Goal: Find specific page/section: Find specific page/section

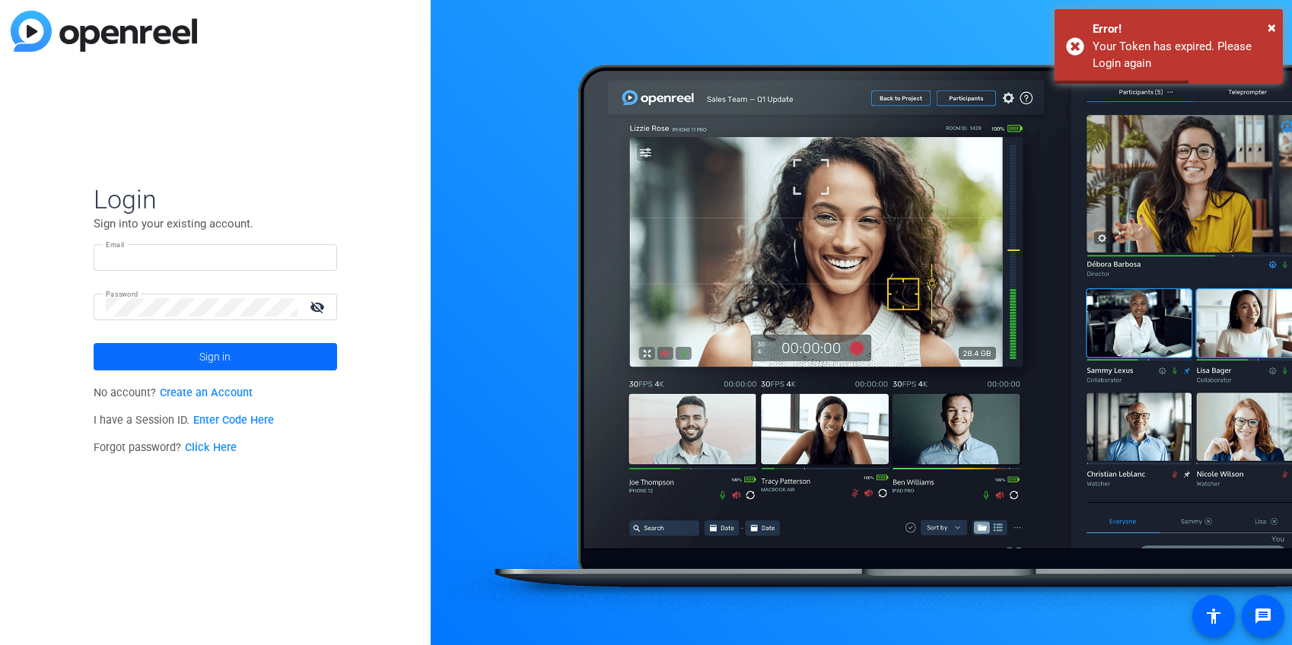
type input "[PERSON_NAME][EMAIL_ADDRESS][DOMAIN_NAME]"
click at [146, 345] on span at bounding box center [215, 357] width 243 height 37
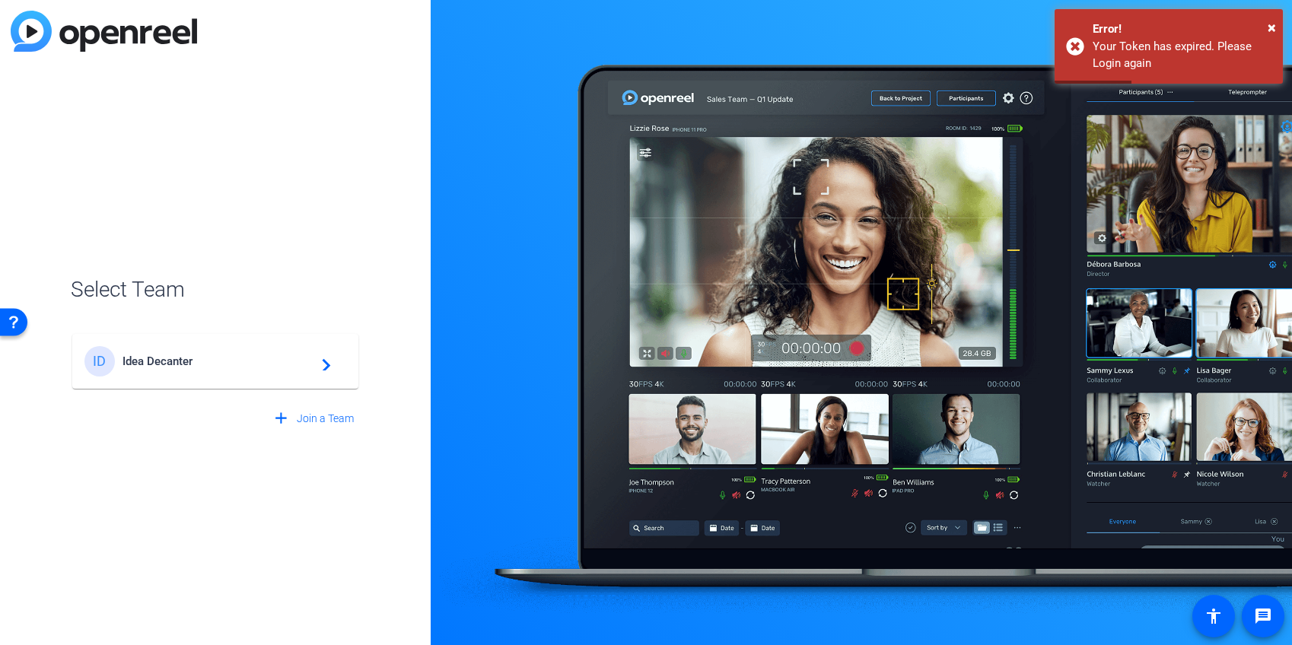
click at [148, 364] on span "Idea Decanter" at bounding box center [217, 362] width 190 height 14
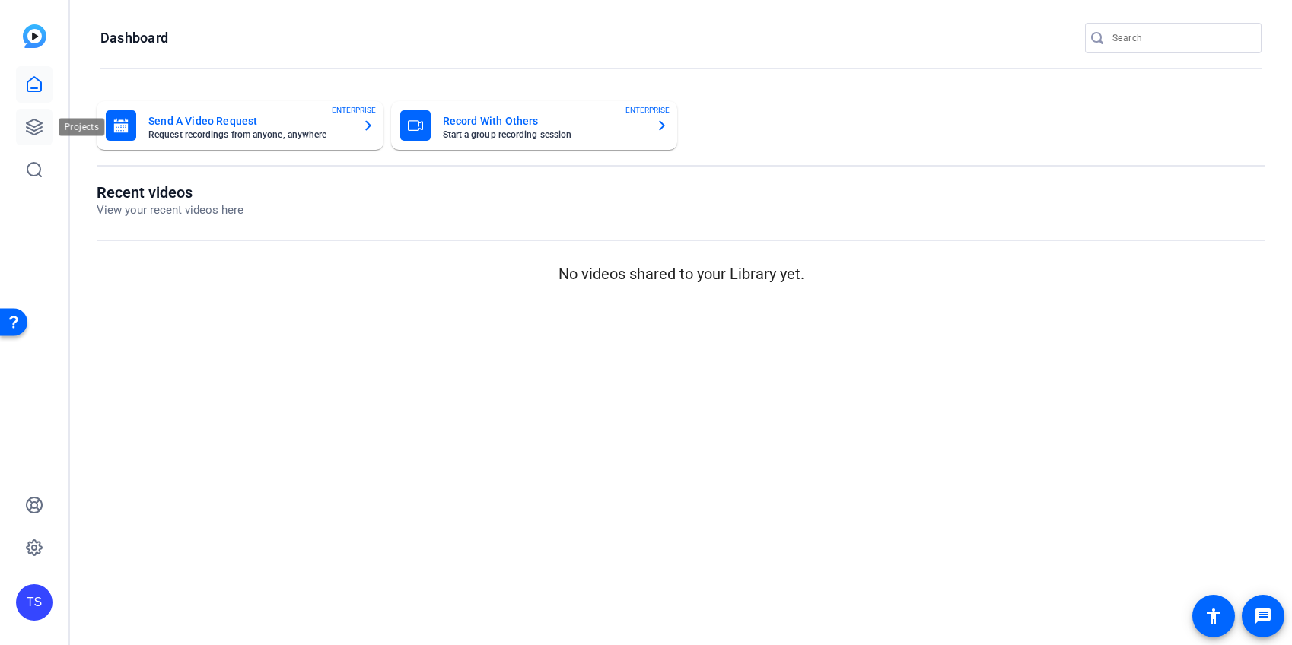
click at [34, 128] on icon at bounding box center [34, 127] width 18 height 18
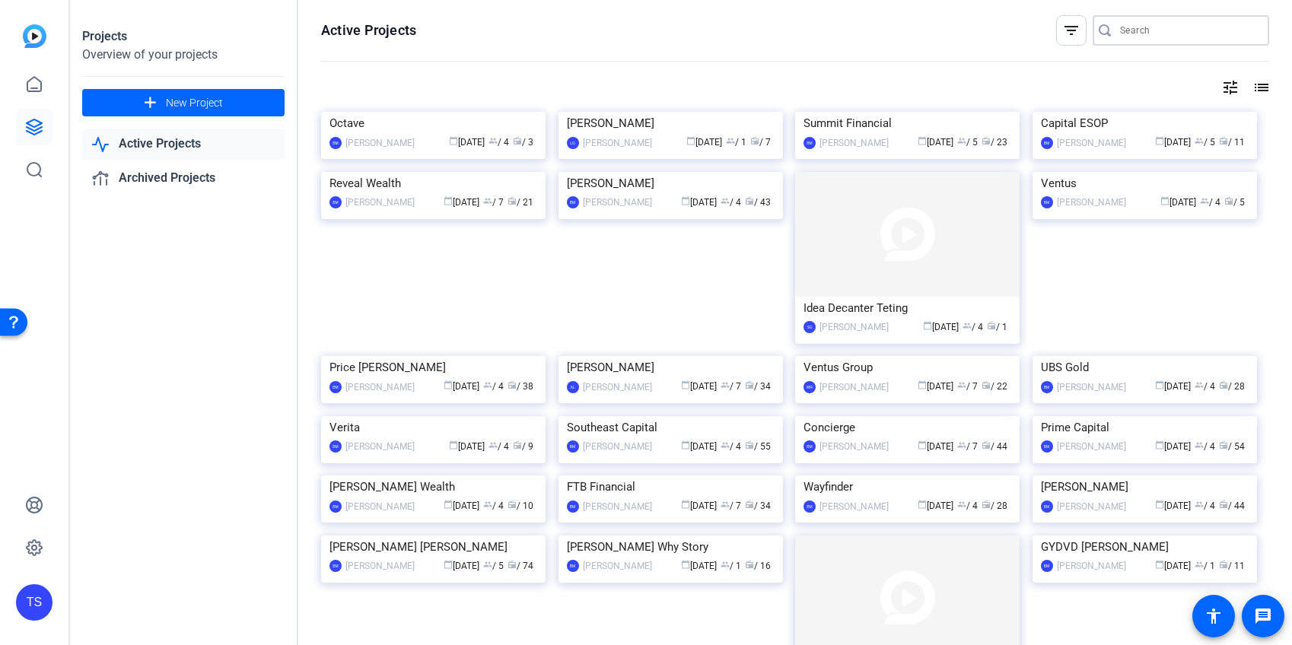
click at [1191, 33] on input "Search" at bounding box center [1188, 30] width 137 height 18
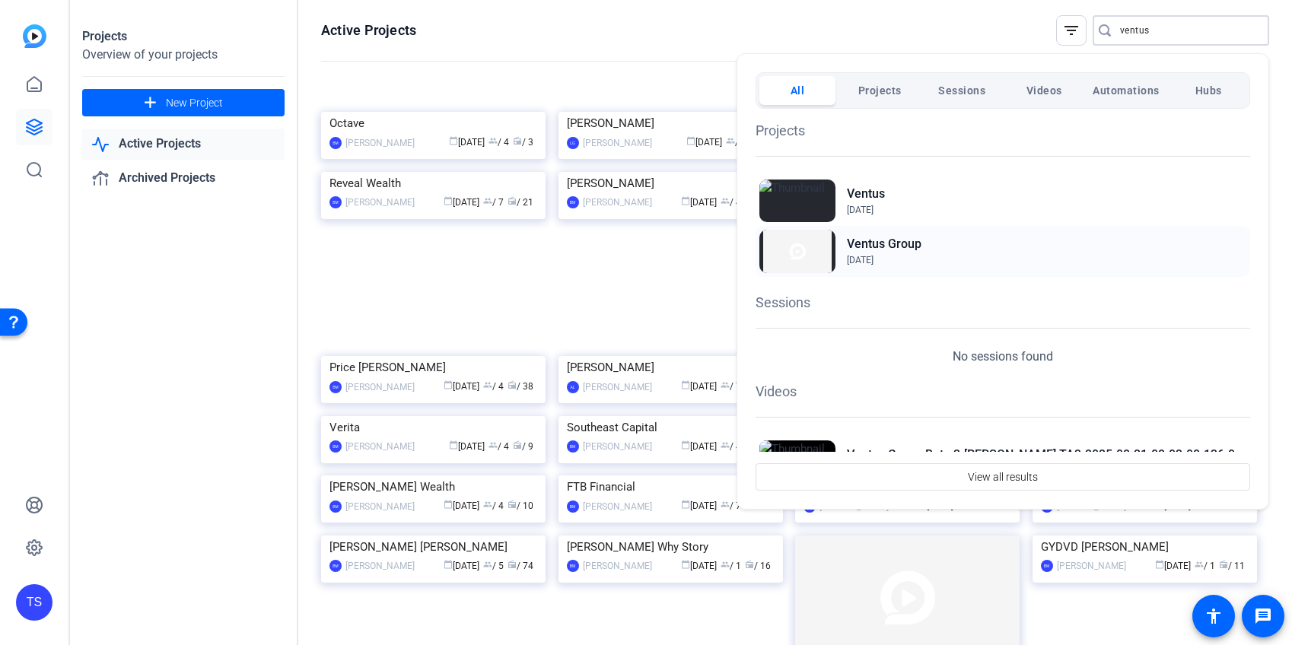
type input "ventus"
click at [866, 238] on h2 "Ventus Group" at bounding box center [884, 244] width 75 height 18
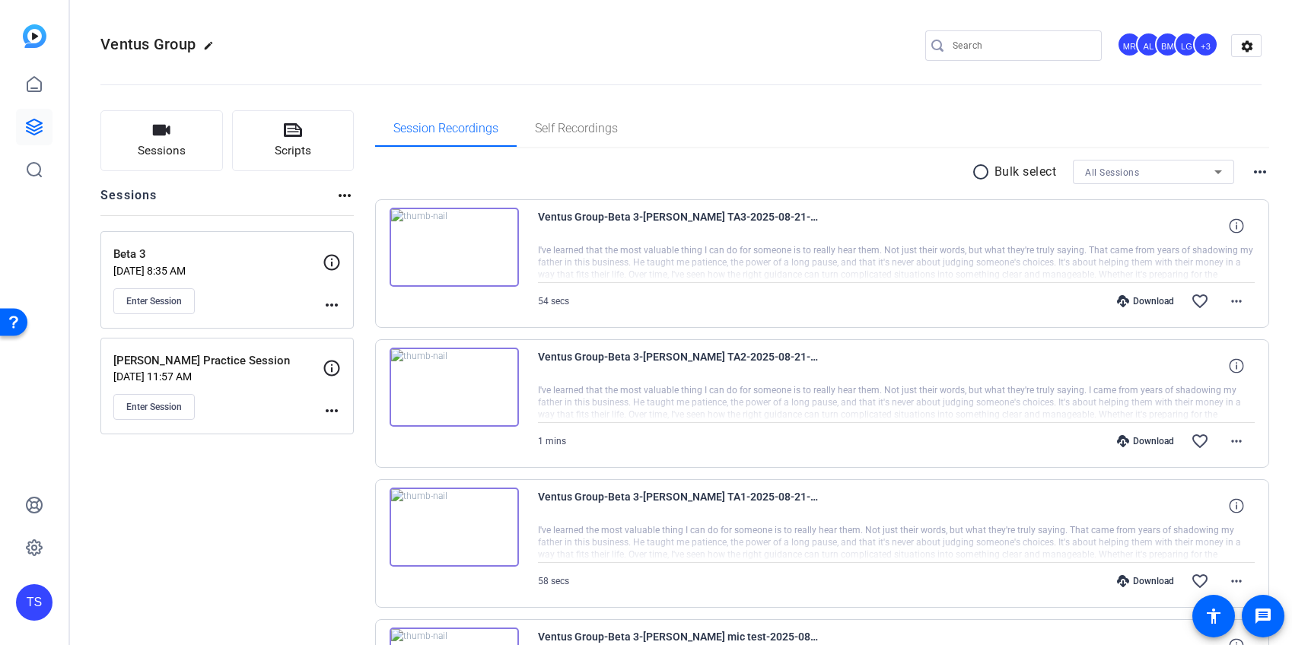
click at [1033, 51] on input "Search" at bounding box center [1021, 46] width 137 height 18
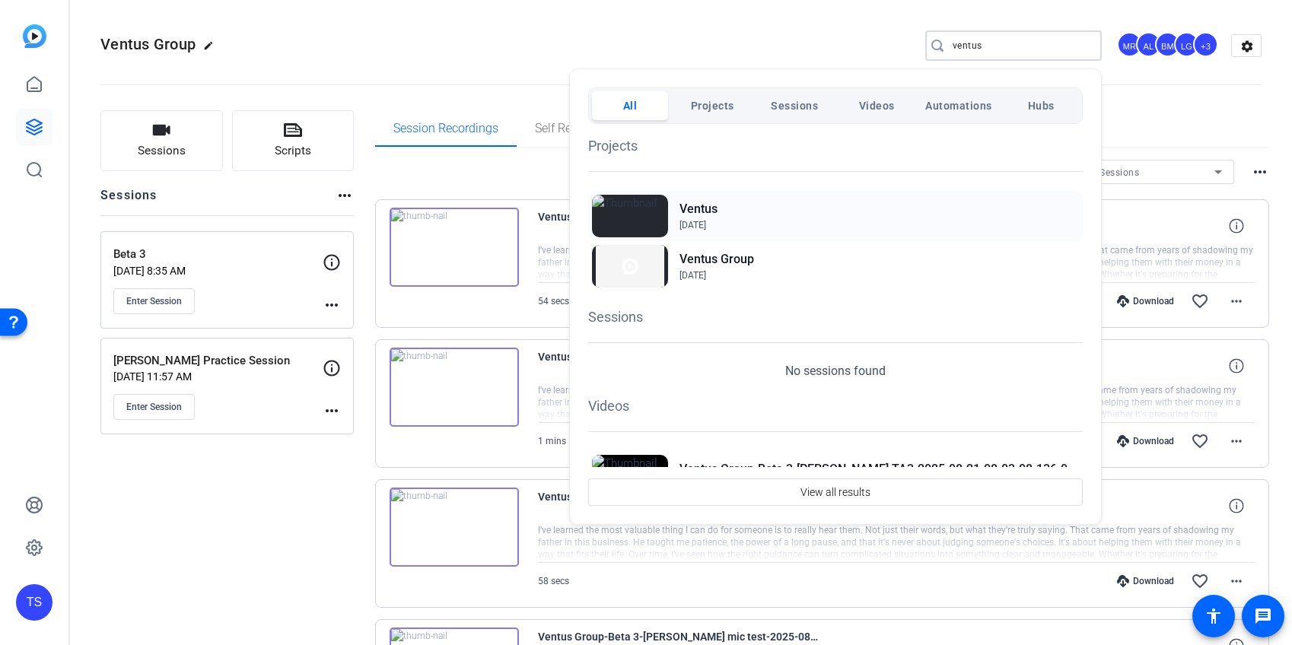
type input "ventus"
click at [707, 212] on h2 "Ventus" at bounding box center [698, 209] width 38 height 18
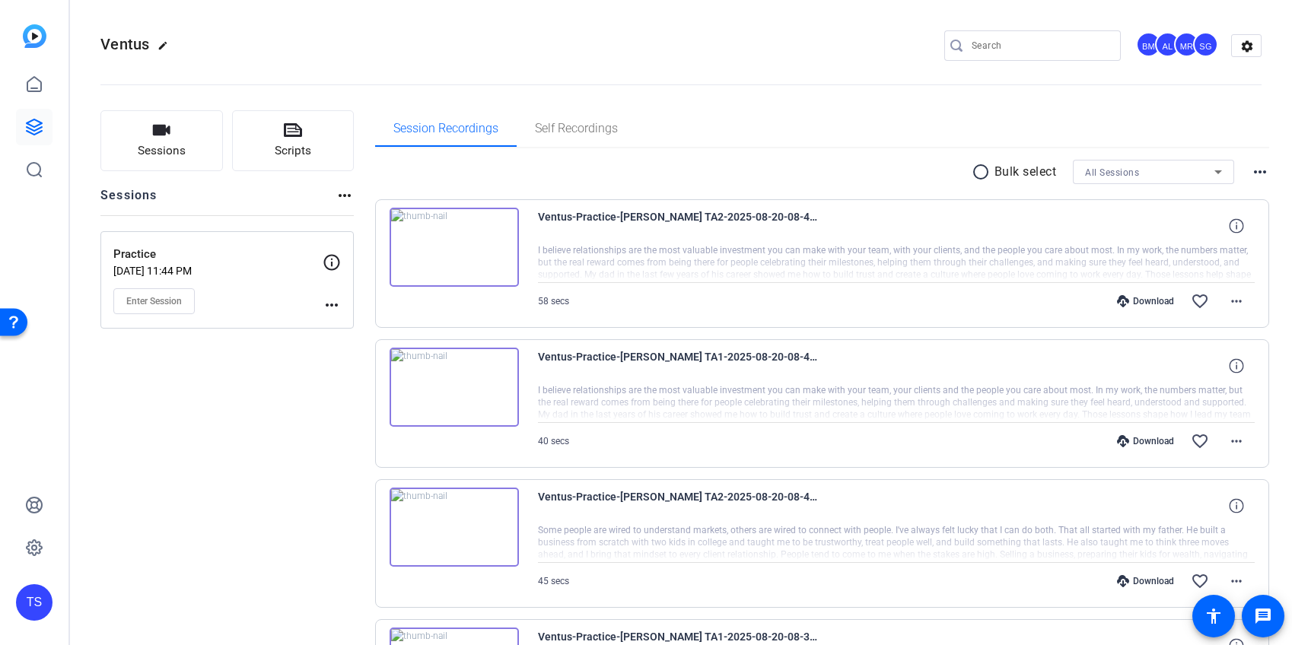
click at [332, 301] on mat-icon "more_horiz" at bounding box center [332, 305] width 18 height 18
click at [345, 321] on span "Edit Session" at bounding box center [369, 327] width 69 height 18
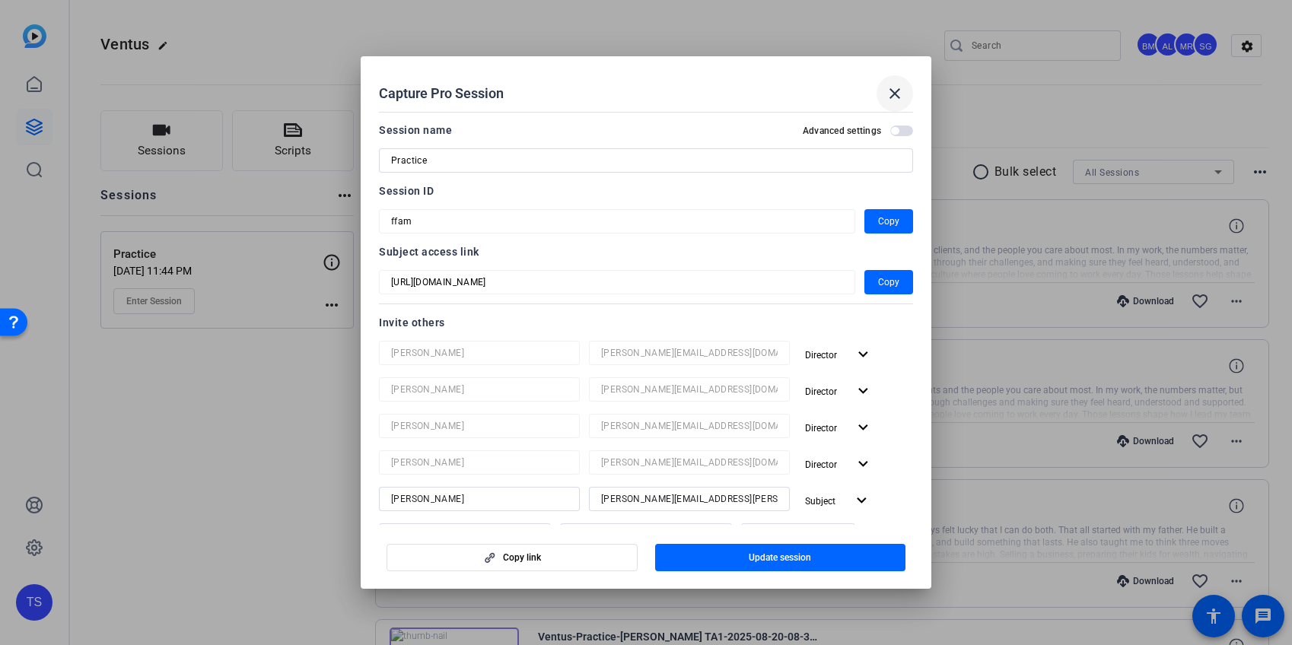
click at [892, 98] on mat-icon "close" at bounding box center [895, 93] width 18 height 18
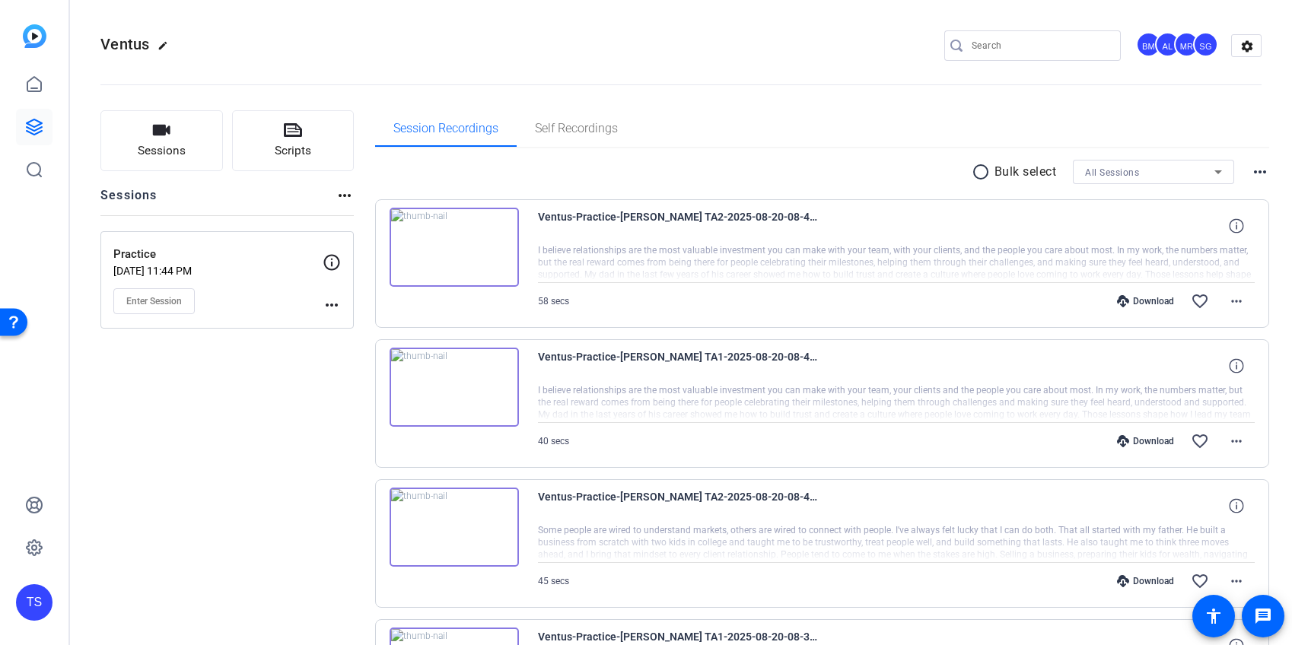
click at [1264, 44] on mat-toolbar "Ventus edit BM AL MR SG settings" at bounding box center [681, 45] width 1222 height 91
click at [1248, 46] on mat-icon "settings" at bounding box center [1247, 46] width 30 height 23
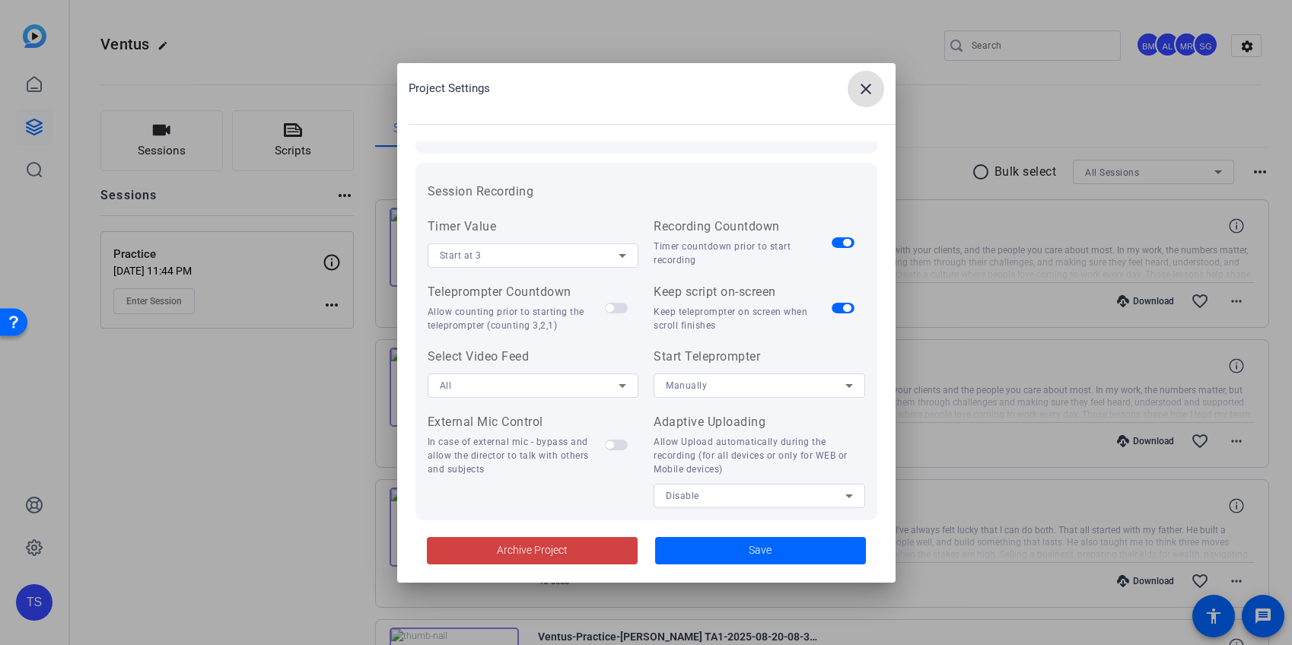
scroll to position [151, 0]
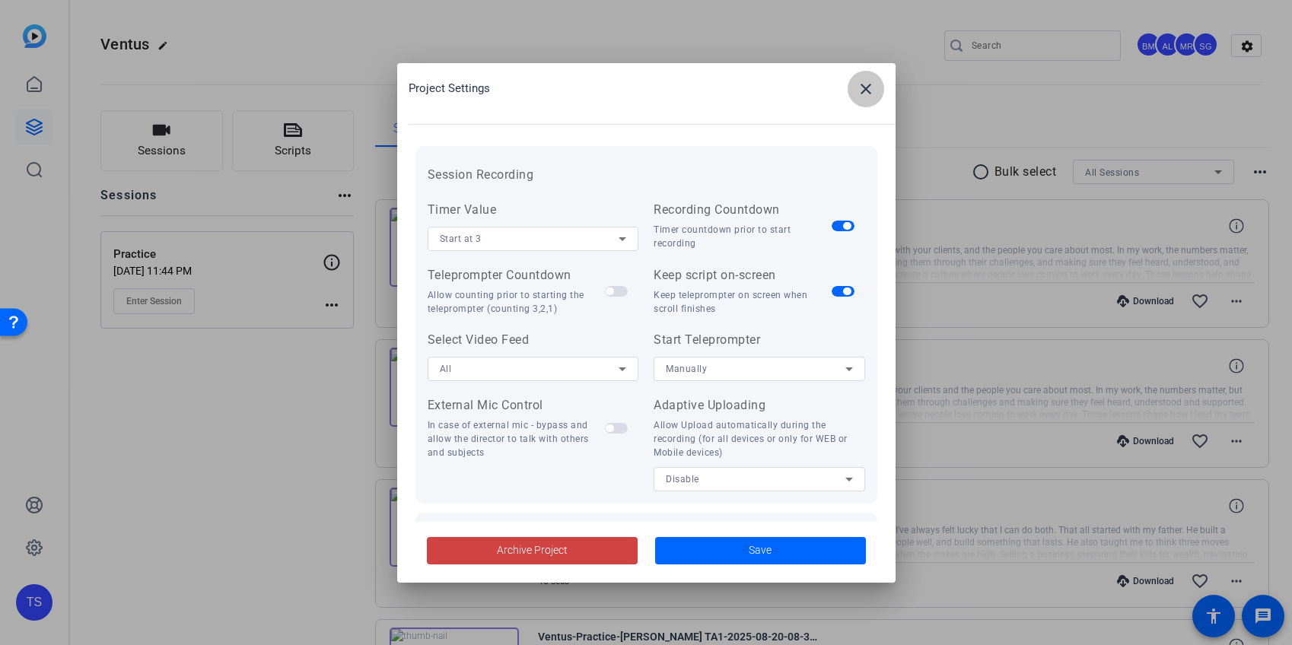
click at [867, 85] on mat-icon "close" at bounding box center [866, 89] width 18 height 18
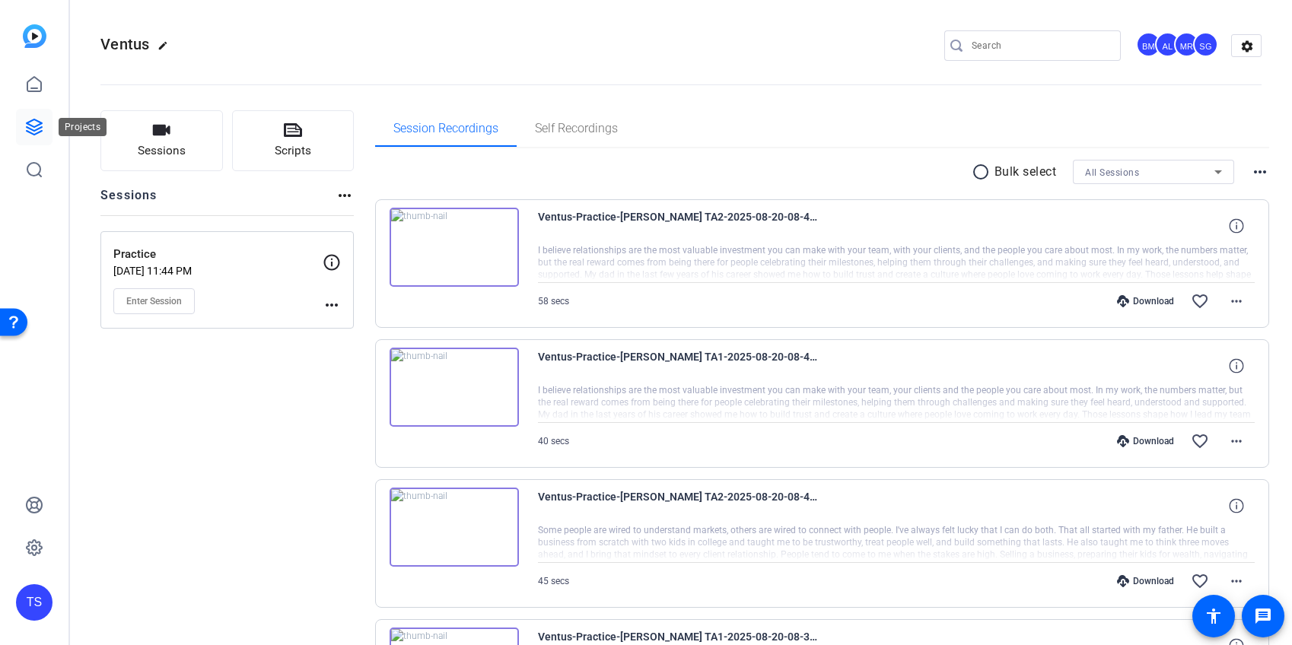
click at [26, 124] on icon at bounding box center [34, 127] width 18 height 18
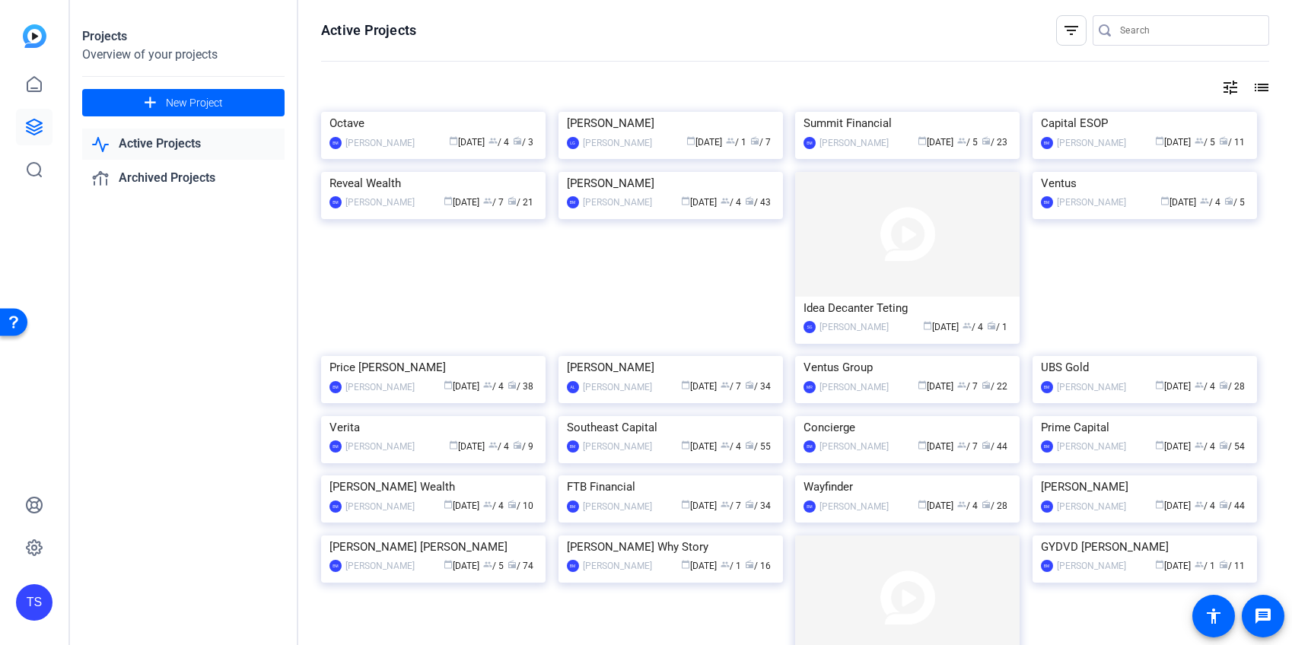
click at [1199, 37] on input "Search" at bounding box center [1188, 30] width 137 height 18
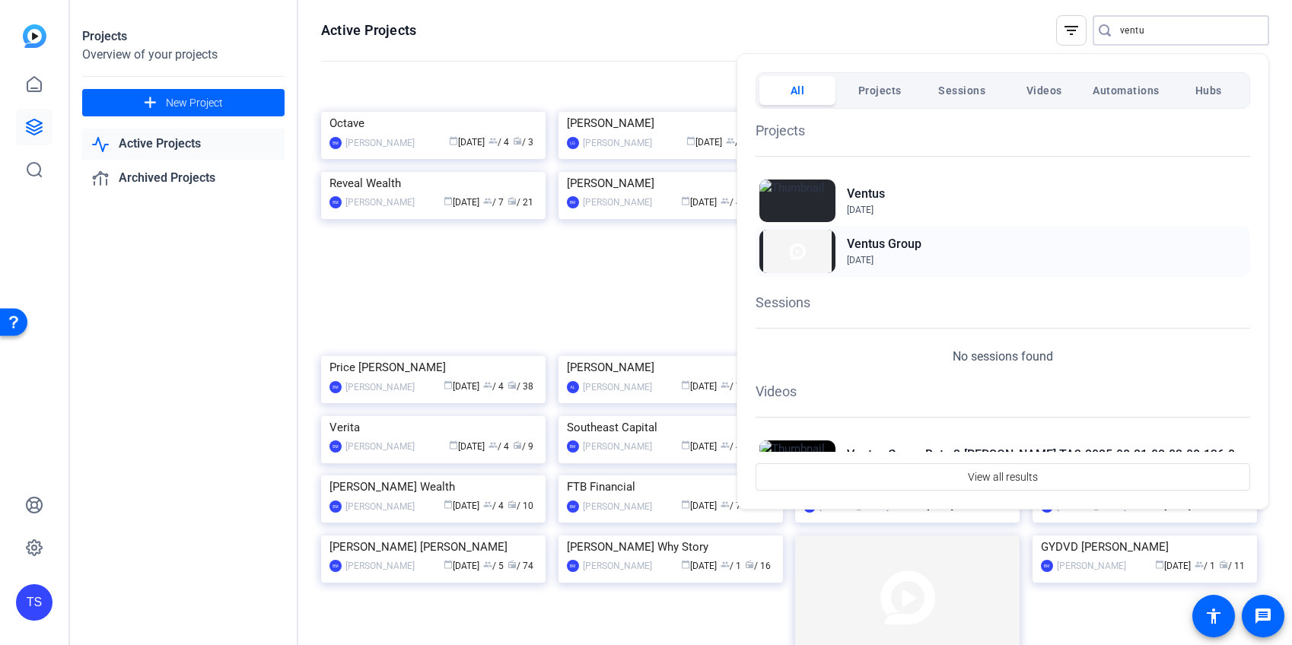
type input "ventu"
click at [913, 248] on h2 "Ventus Group" at bounding box center [884, 244] width 75 height 18
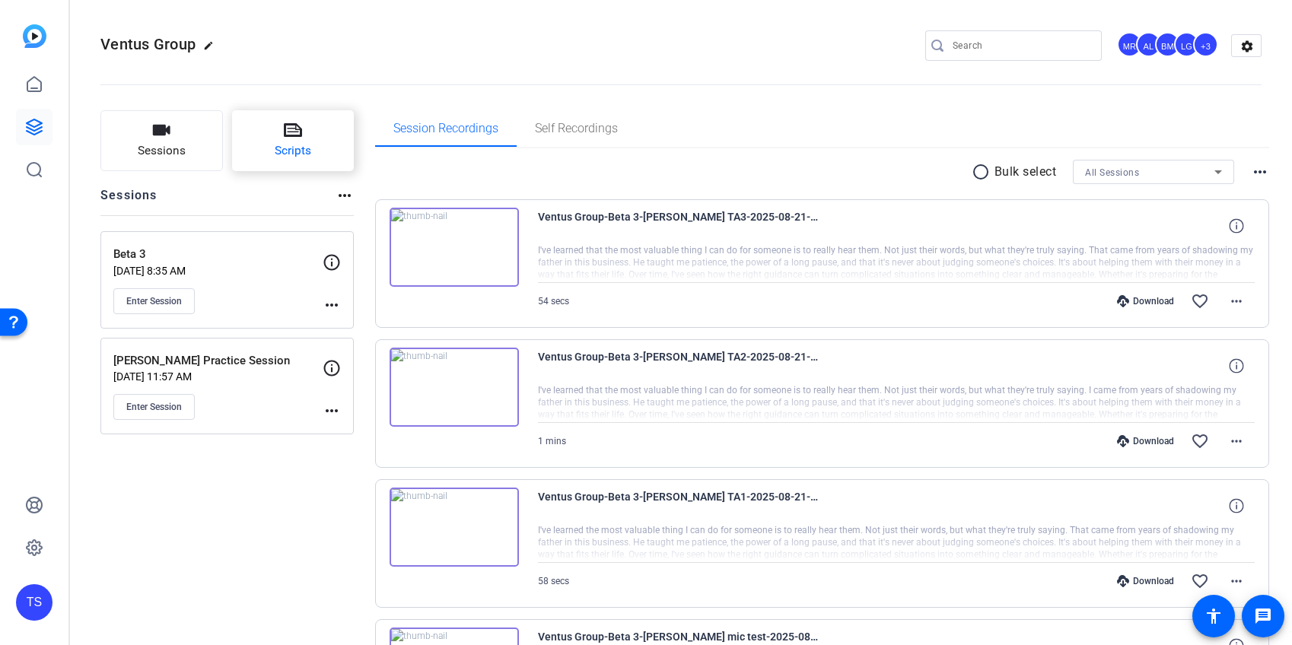
click at [266, 132] on button "Scripts" at bounding box center [293, 140] width 122 height 61
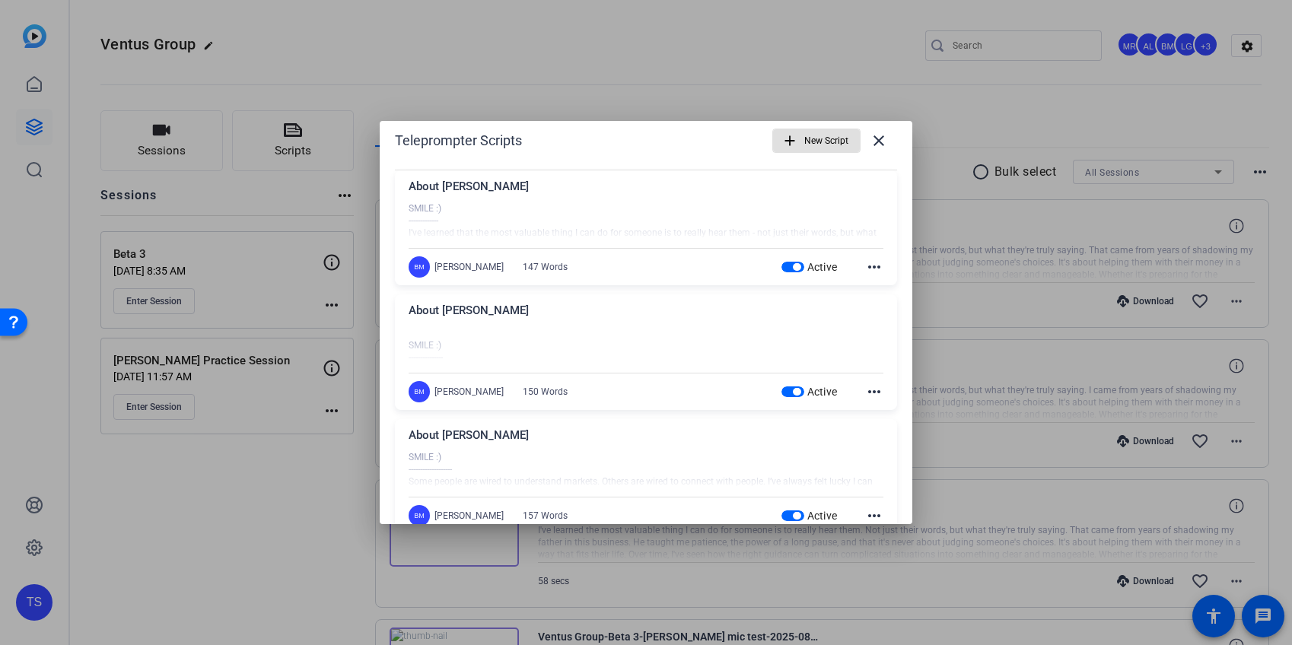
scroll to position [15, 0]
click at [786, 269] on span "button" at bounding box center [792, 265] width 23 height 11
click at [790, 391] on span "button" at bounding box center [792, 390] width 23 height 11
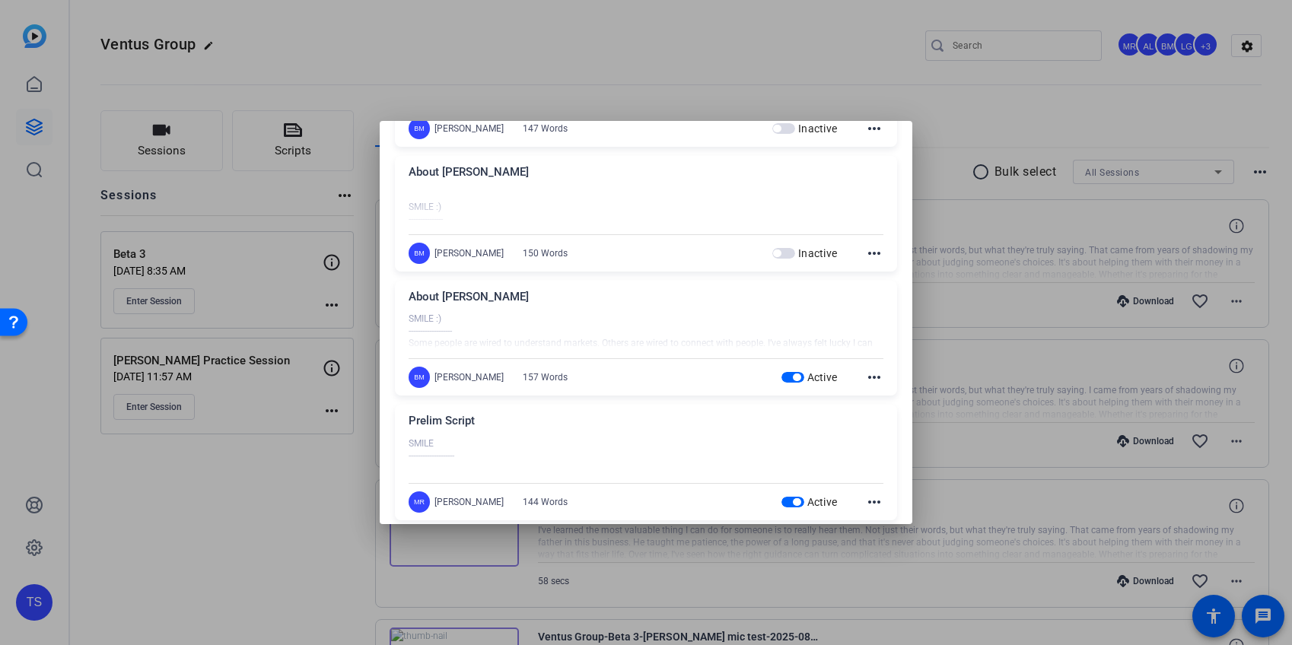
scroll to position [167, 0]
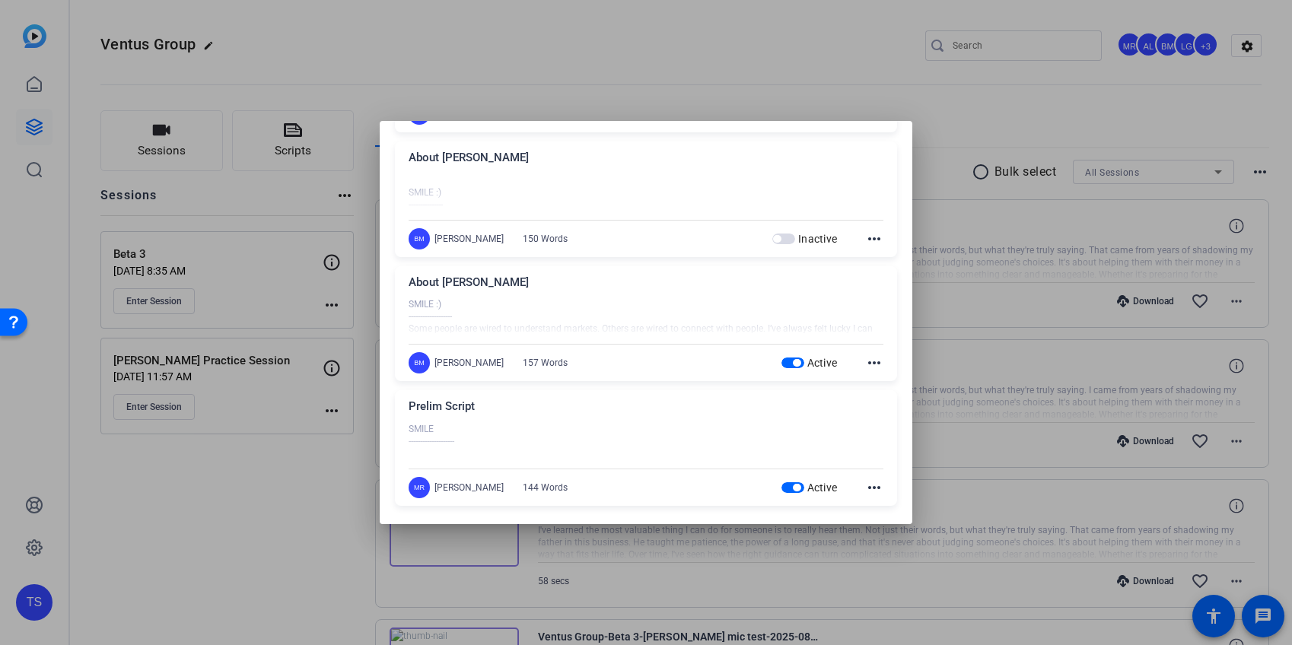
click at [786, 365] on span "button" at bounding box center [792, 363] width 23 height 11
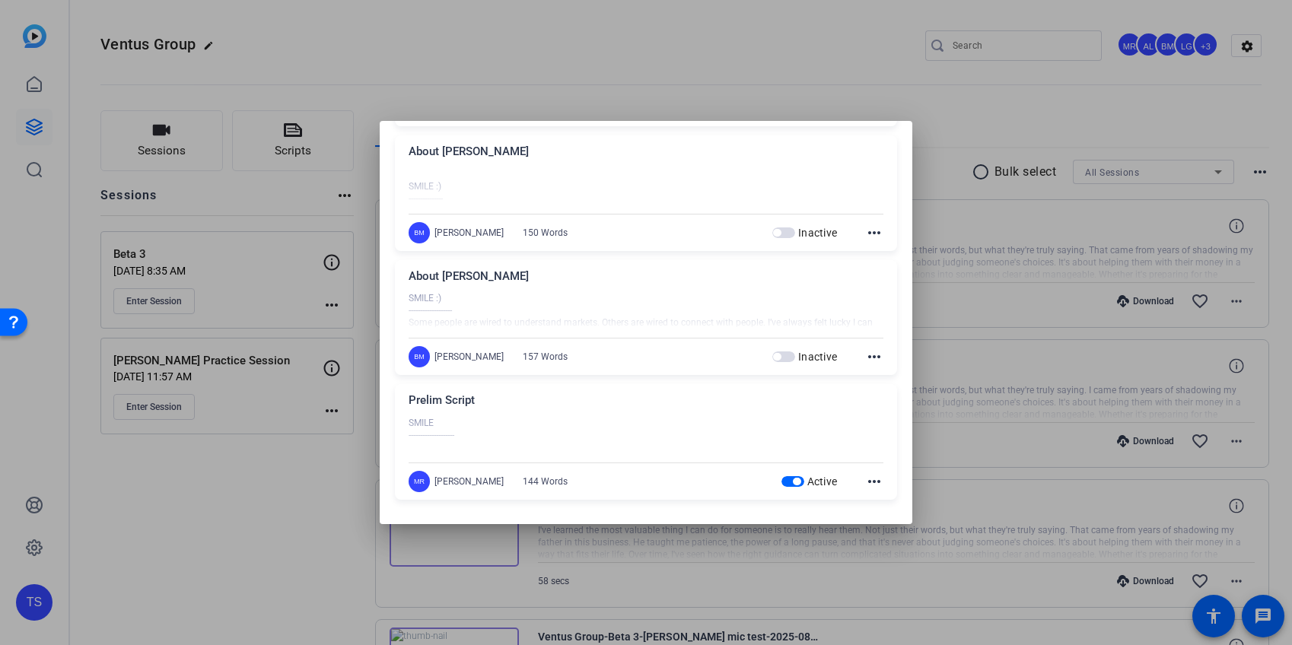
click at [790, 485] on span "button" at bounding box center [792, 481] width 23 height 11
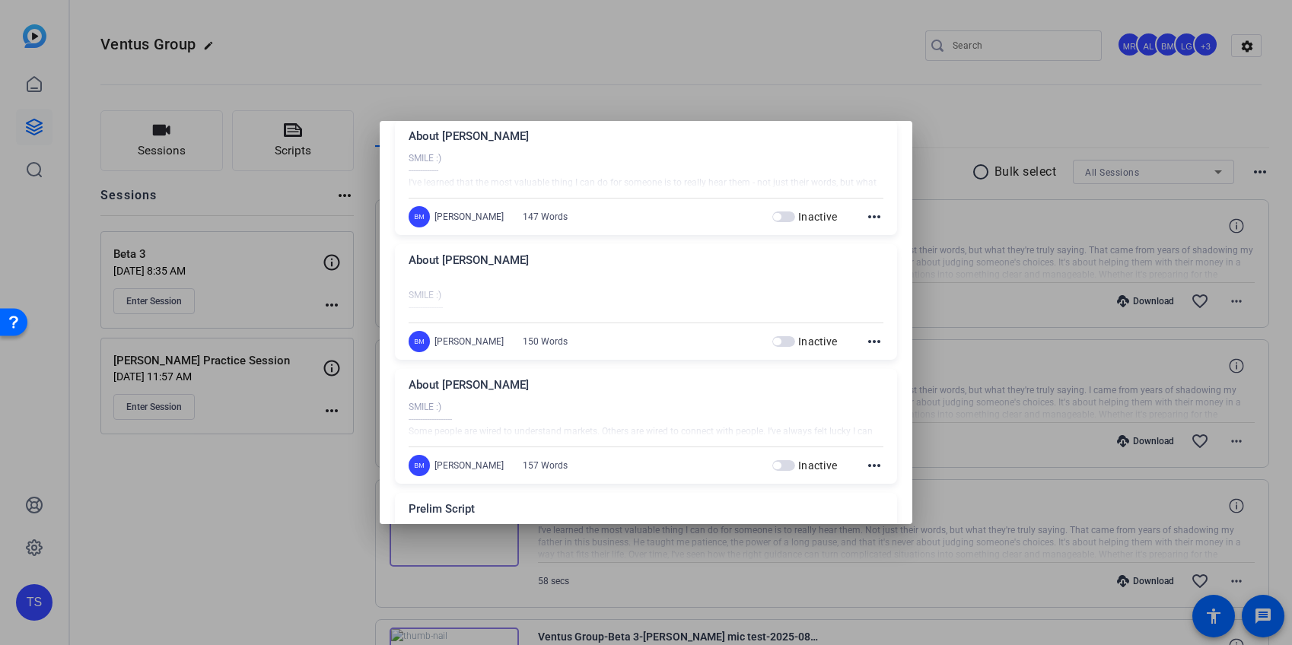
scroll to position [0, 0]
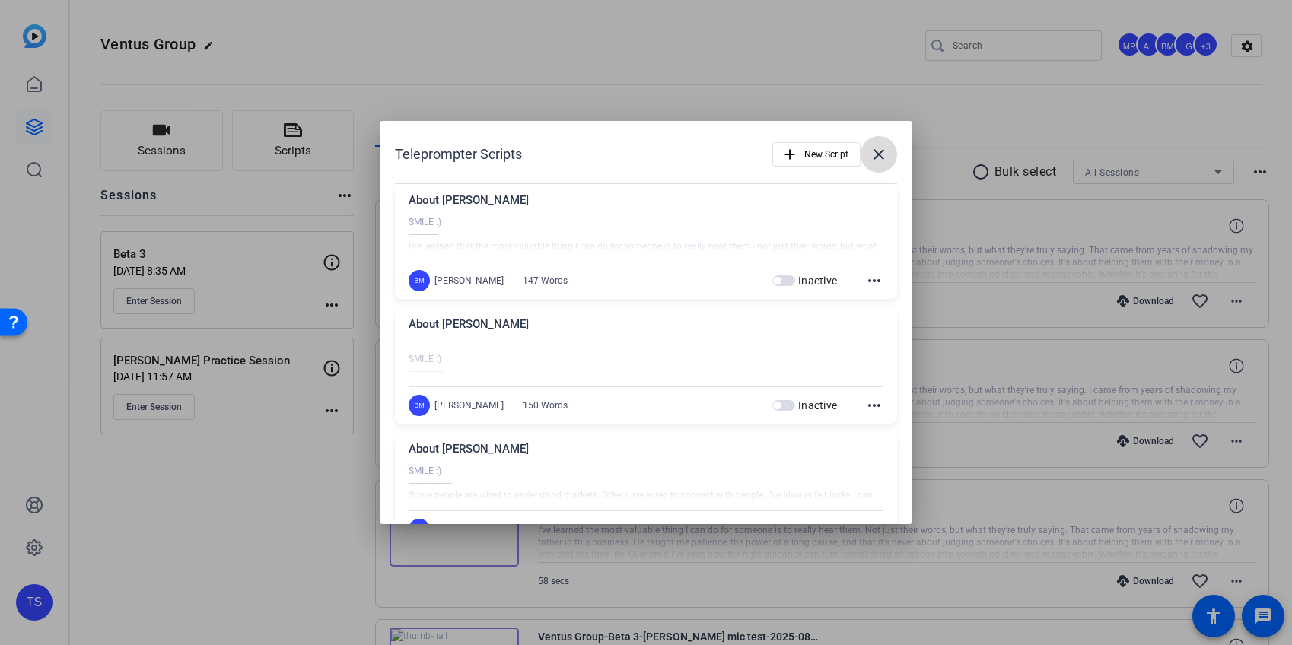
click at [875, 149] on mat-icon "close" at bounding box center [879, 154] width 18 height 18
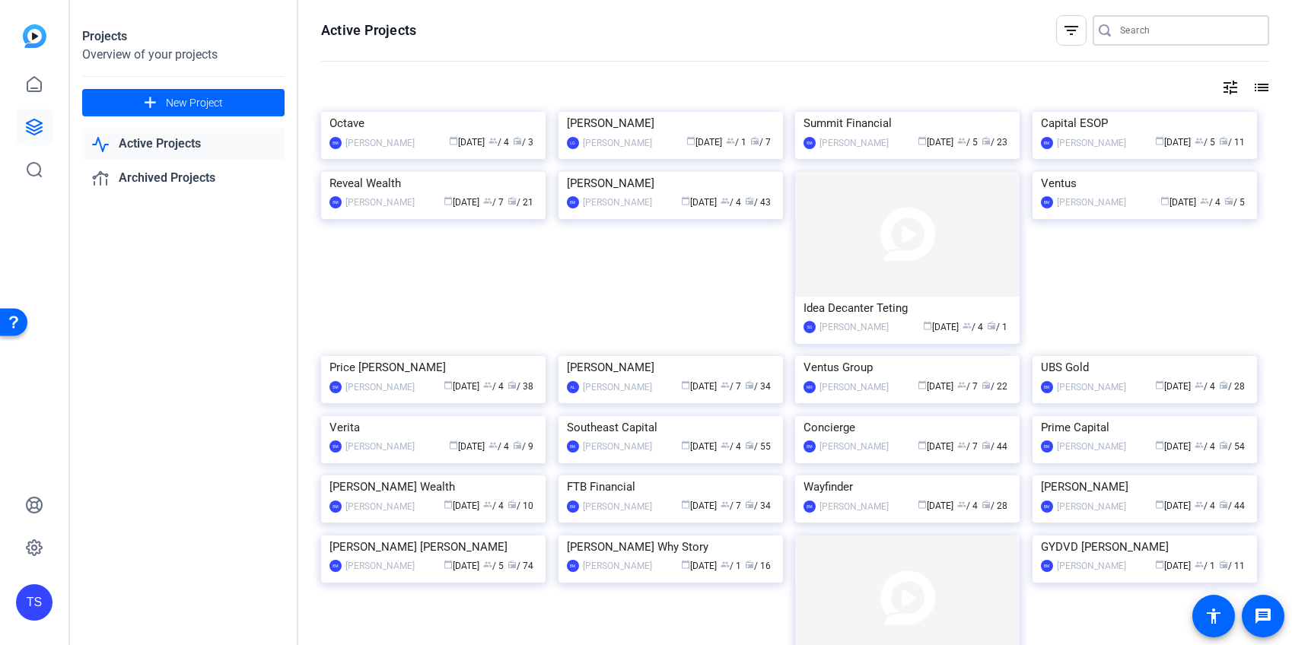
click at [1134, 33] on input "Search" at bounding box center [1188, 30] width 137 height 18
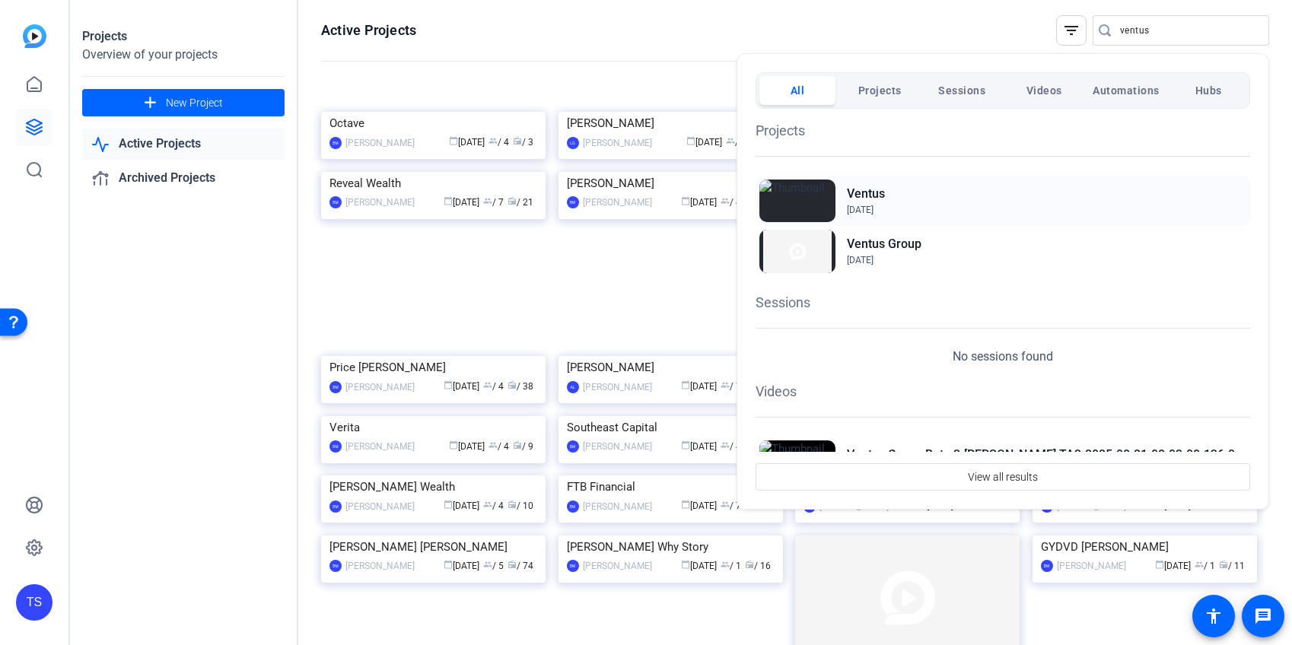
click at [869, 193] on h2 "Ventus" at bounding box center [866, 194] width 38 height 18
click at [1169, 30] on div at bounding box center [646, 322] width 1292 height 645
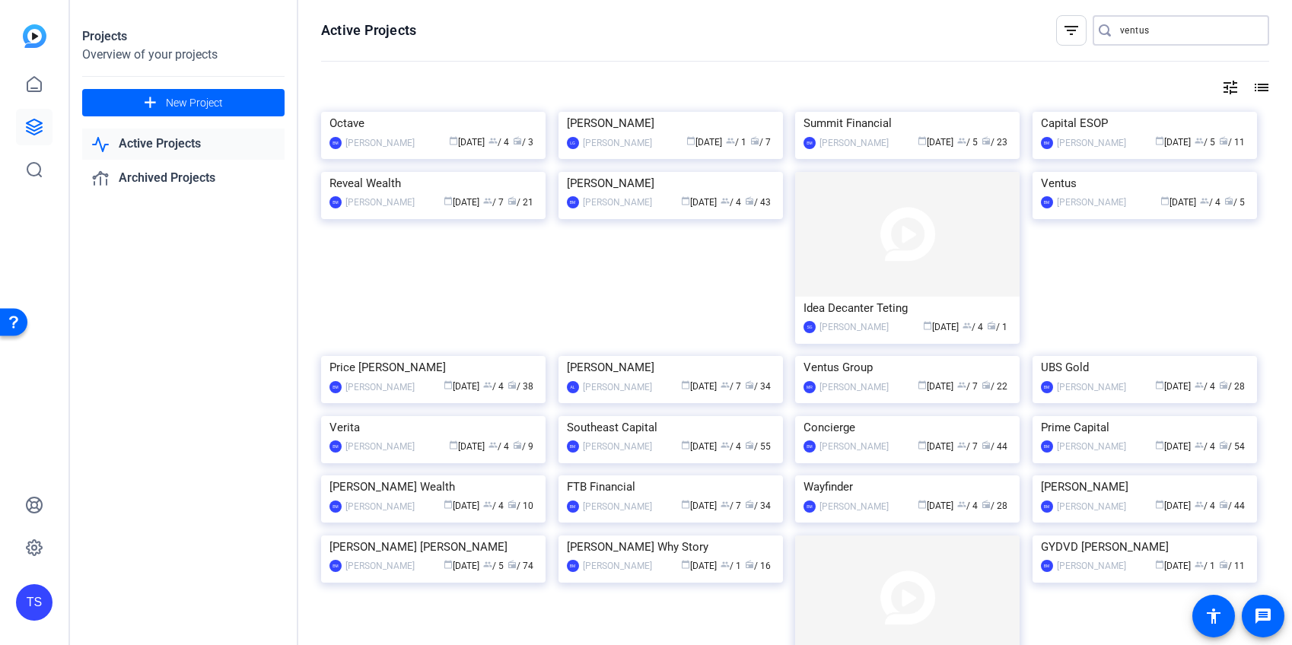
click at [1169, 30] on input "ventus" at bounding box center [1188, 30] width 137 height 18
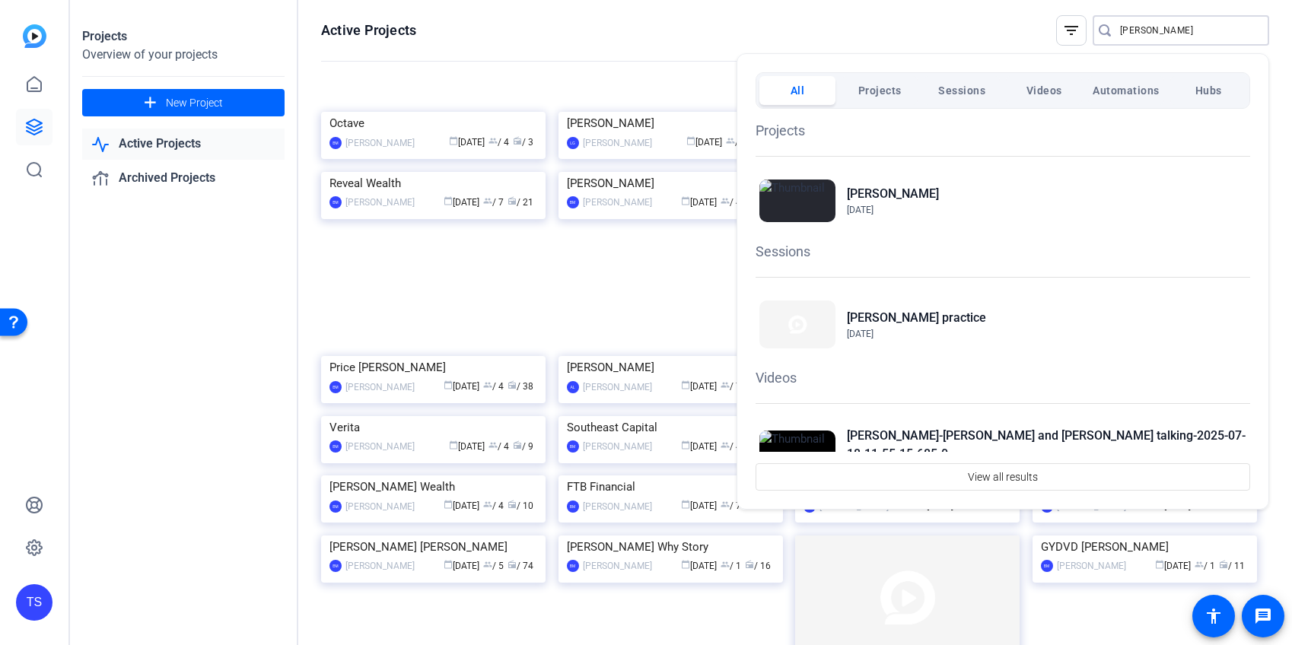
type input "tucker"
click at [886, 183] on div "Tucker Bria May 22, 2025" at bounding box center [1002, 201] width 495 height 50
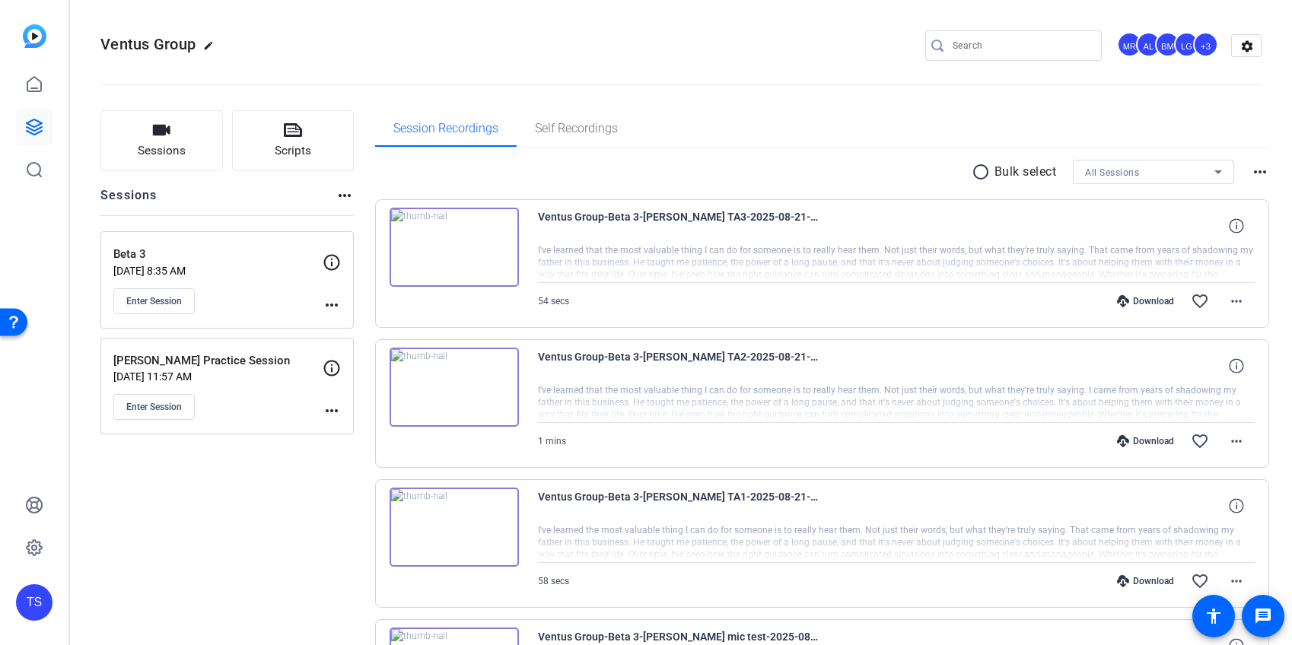
click at [312, 135] on button "Scripts" at bounding box center [293, 140] width 122 height 61
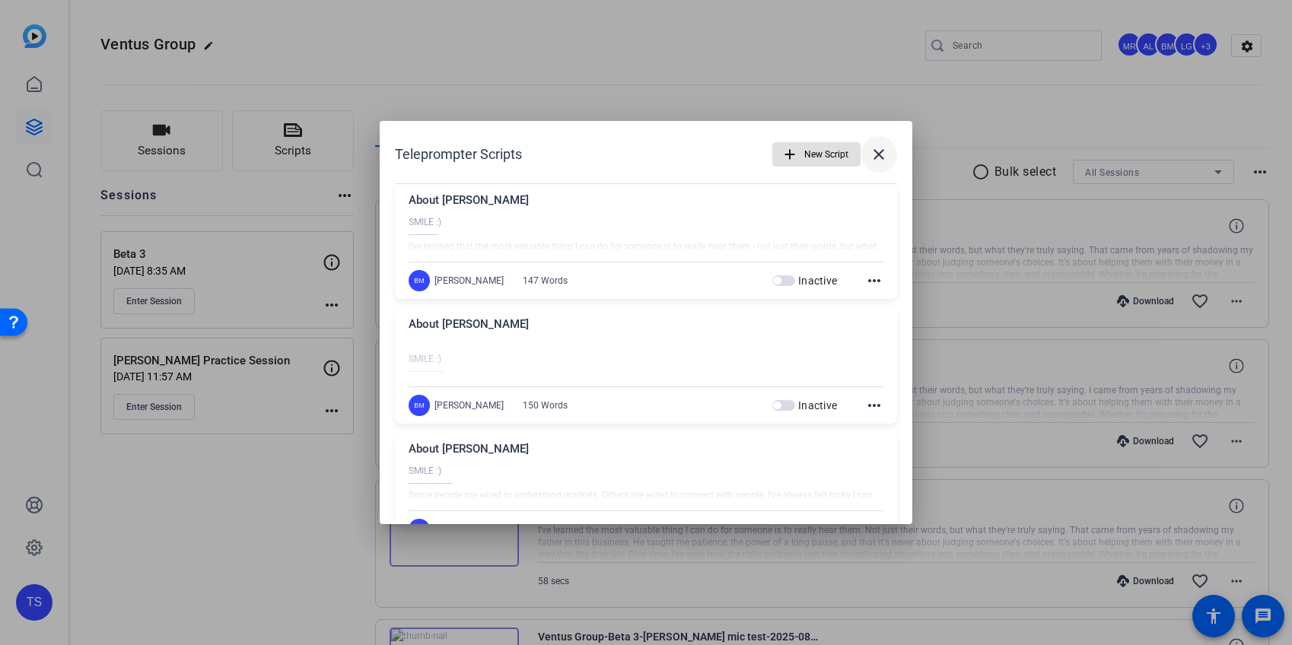
click at [882, 153] on mat-icon "close" at bounding box center [879, 154] width 18 height 18
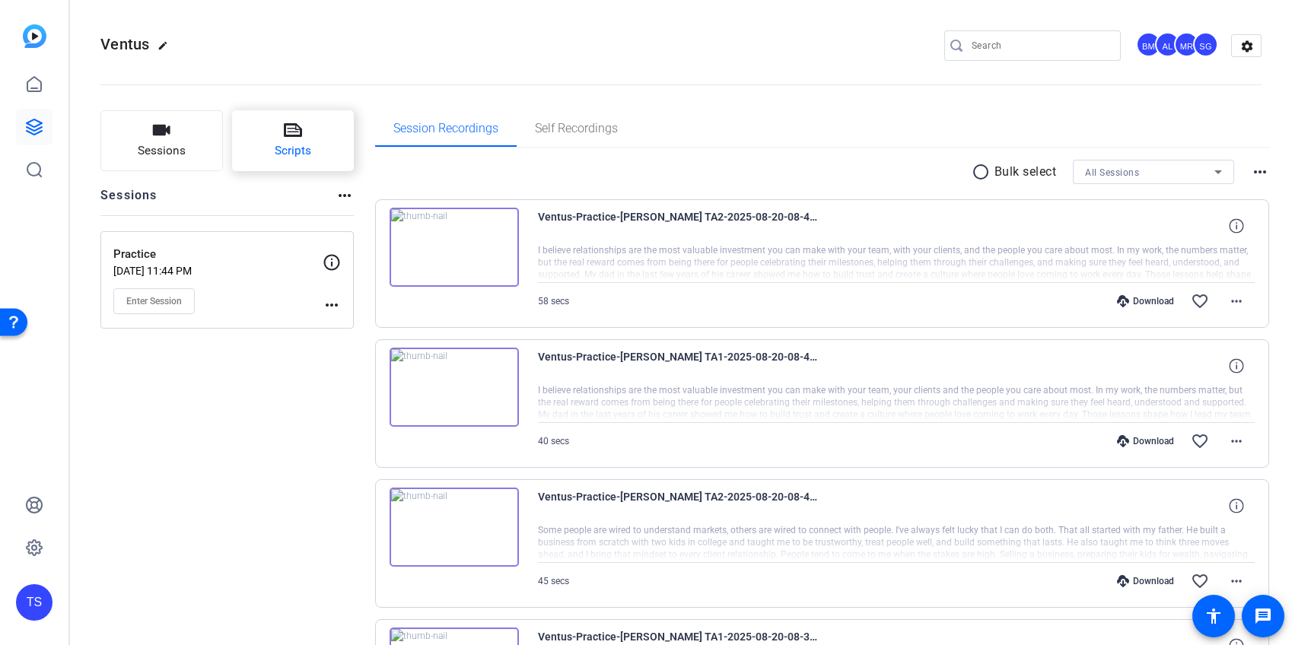
click at [293, 126] on icon at bounding box center [293, 130] width 18 height 18
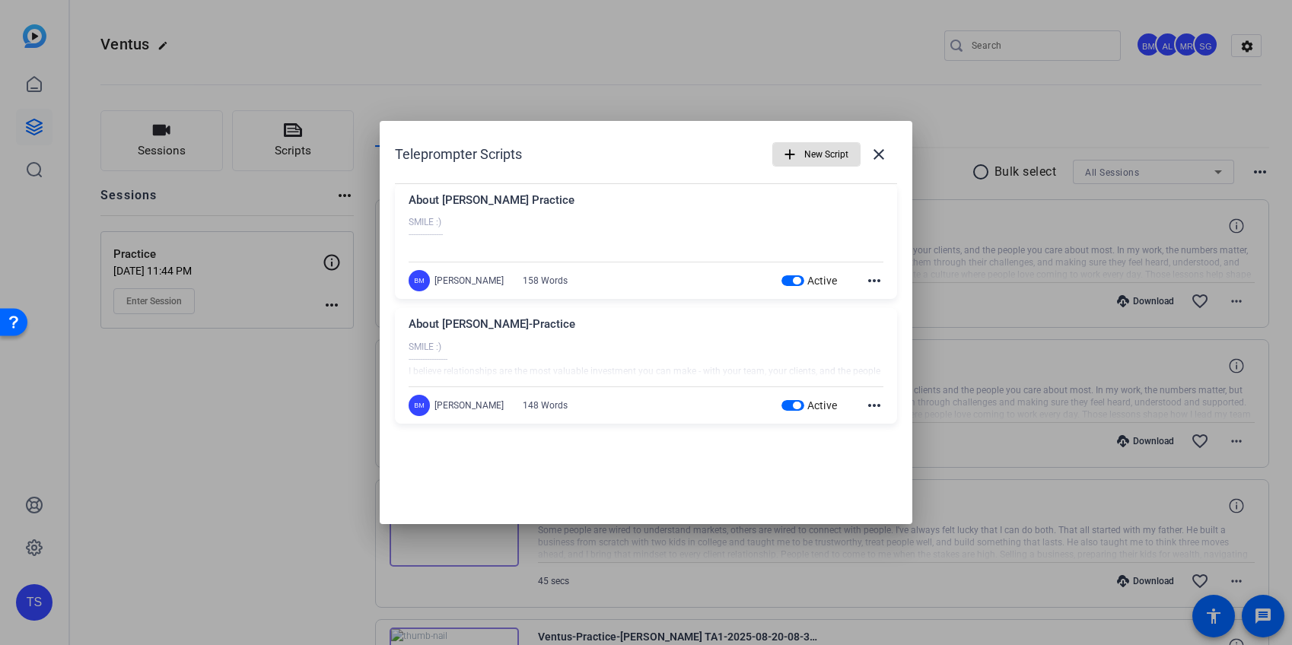
click at [790, 281] on span "button" at bounding box center [792, 280] width 23 height 11
click at [793, 404] on span "button" at bounding box center [797, 406] width 8 height 8
click at [877, 157] on mat-icon "close" at bounding box center [879, 154] width 18 height 18
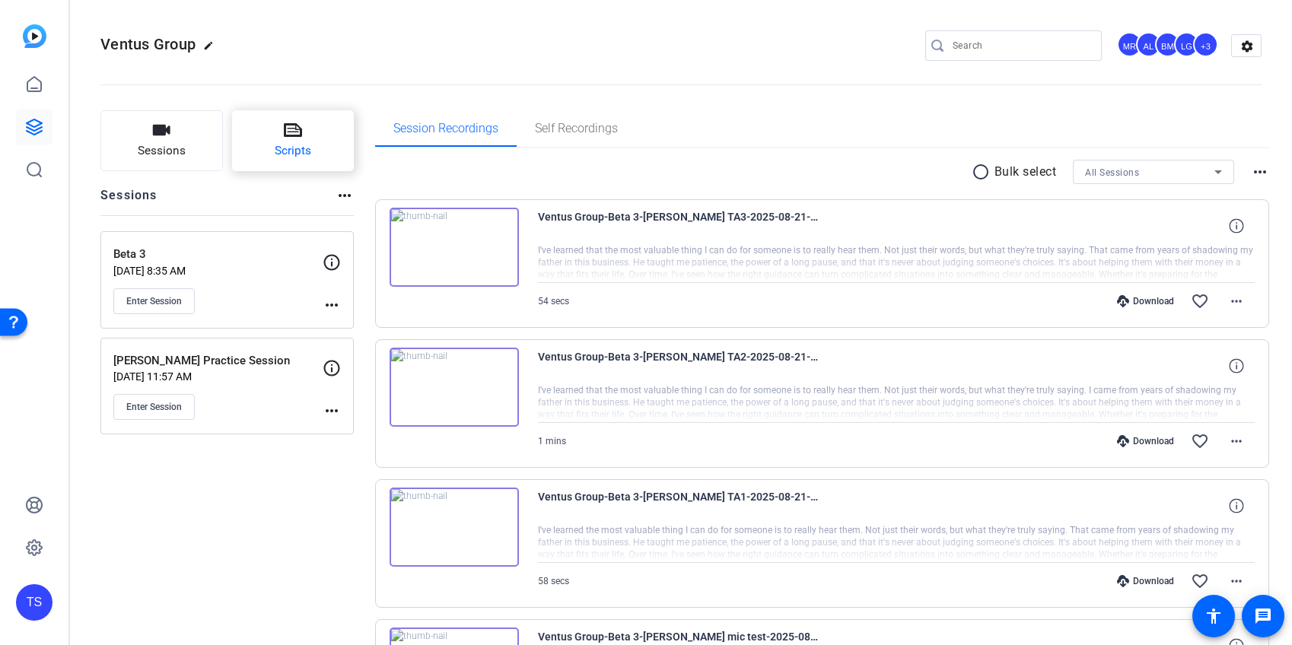
click at [299, 147] on span "Scripts" at bounding box center [293, 150] width 37 height 17
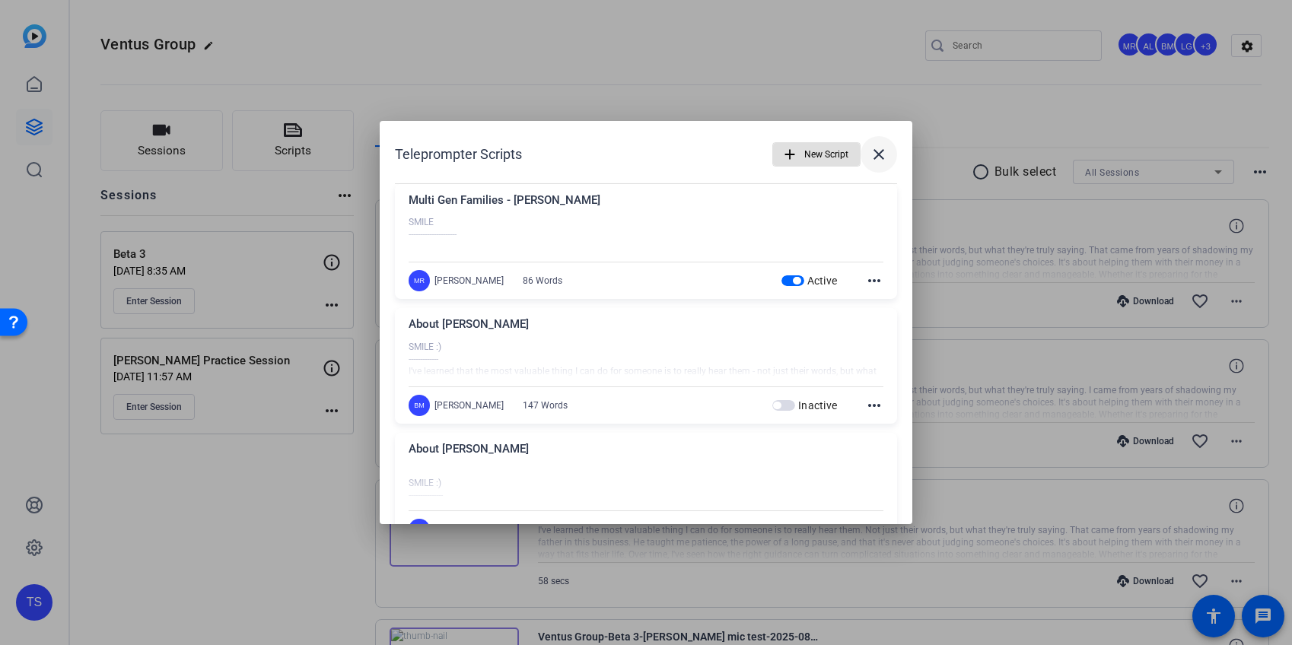
click at [881, 151] on mat-icon "close" at bounding box center [879, 154] width 18 height 18
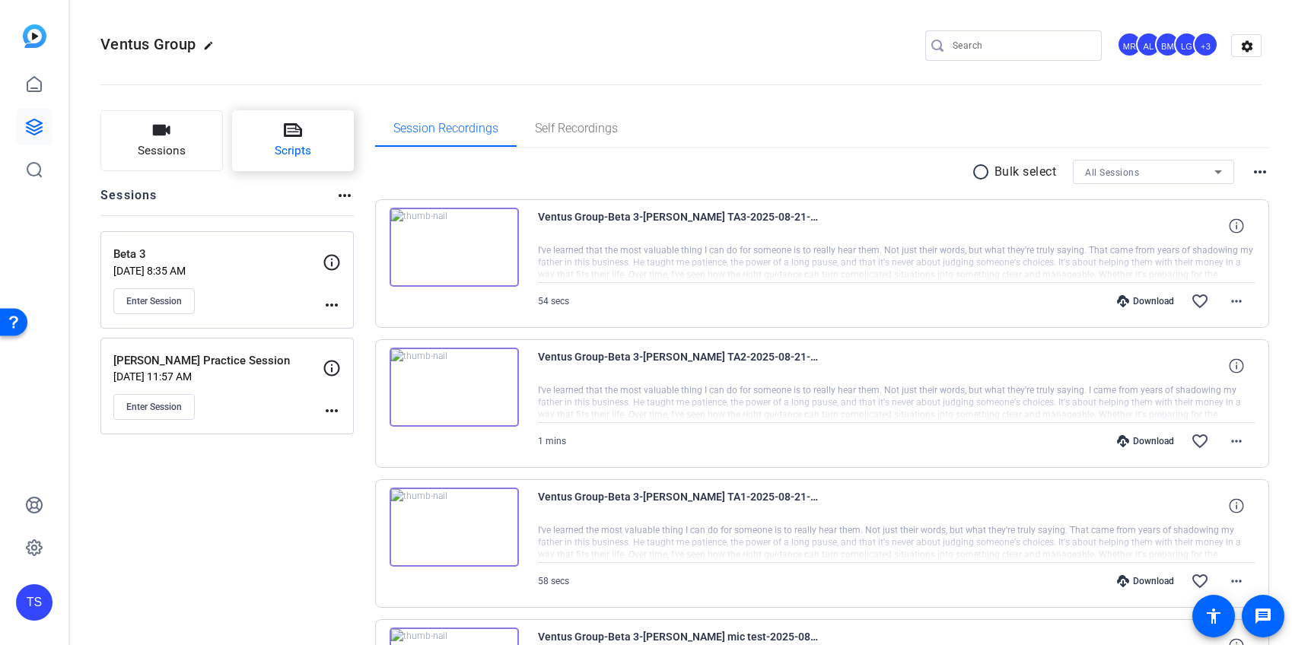
click at [299, 123] on icon at bounding box center [293, 130] width 18 height 18
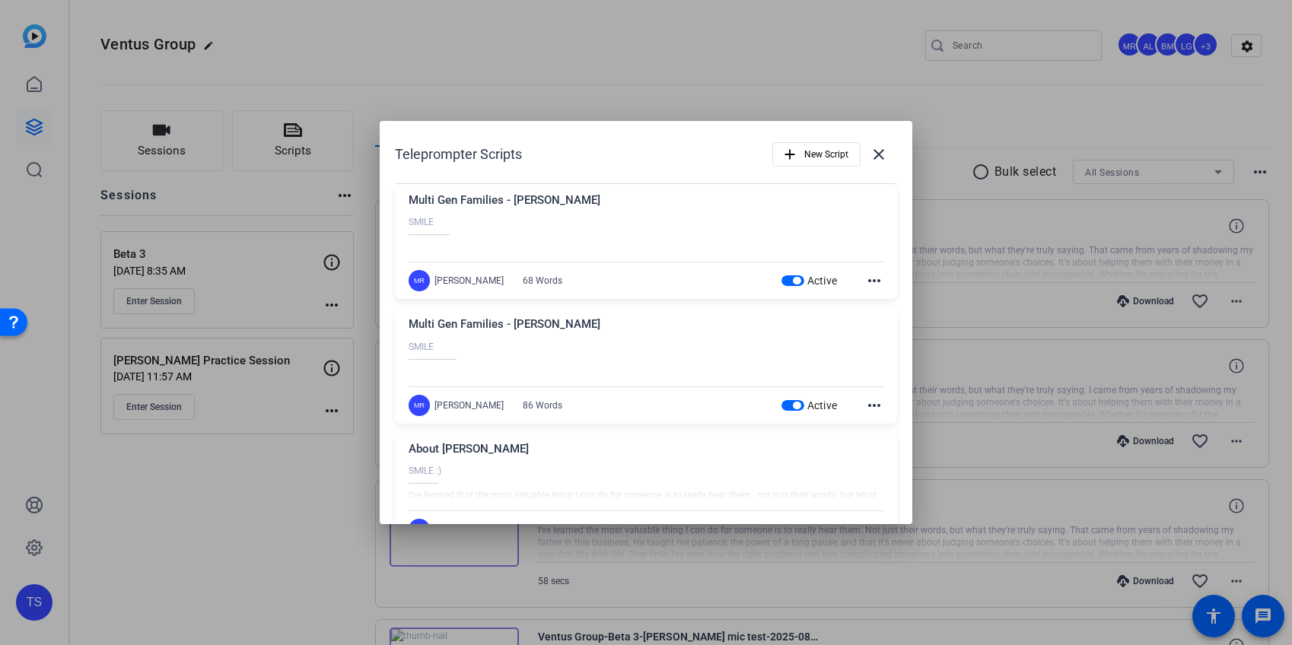
click at [628, 92] on div at bounding box center [646, 322] width 1292 height 645
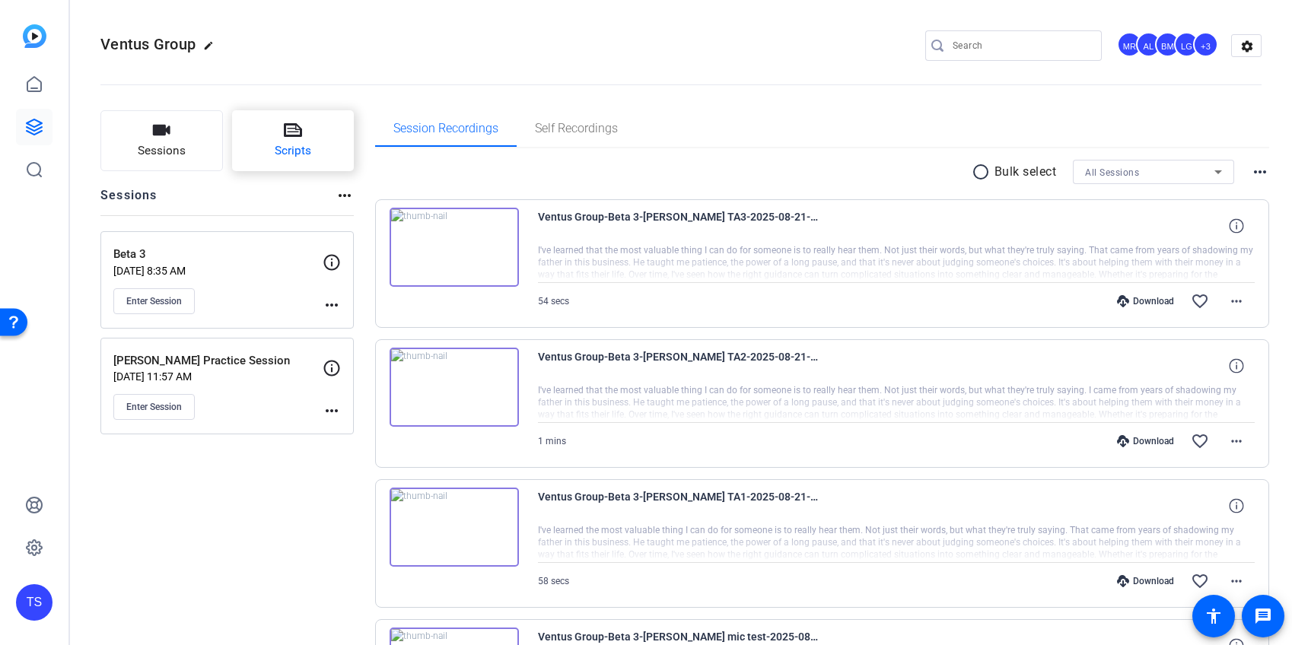
click at [313, 137] on button "Scripts" at bounding box center [293, 140] width 122 height 61
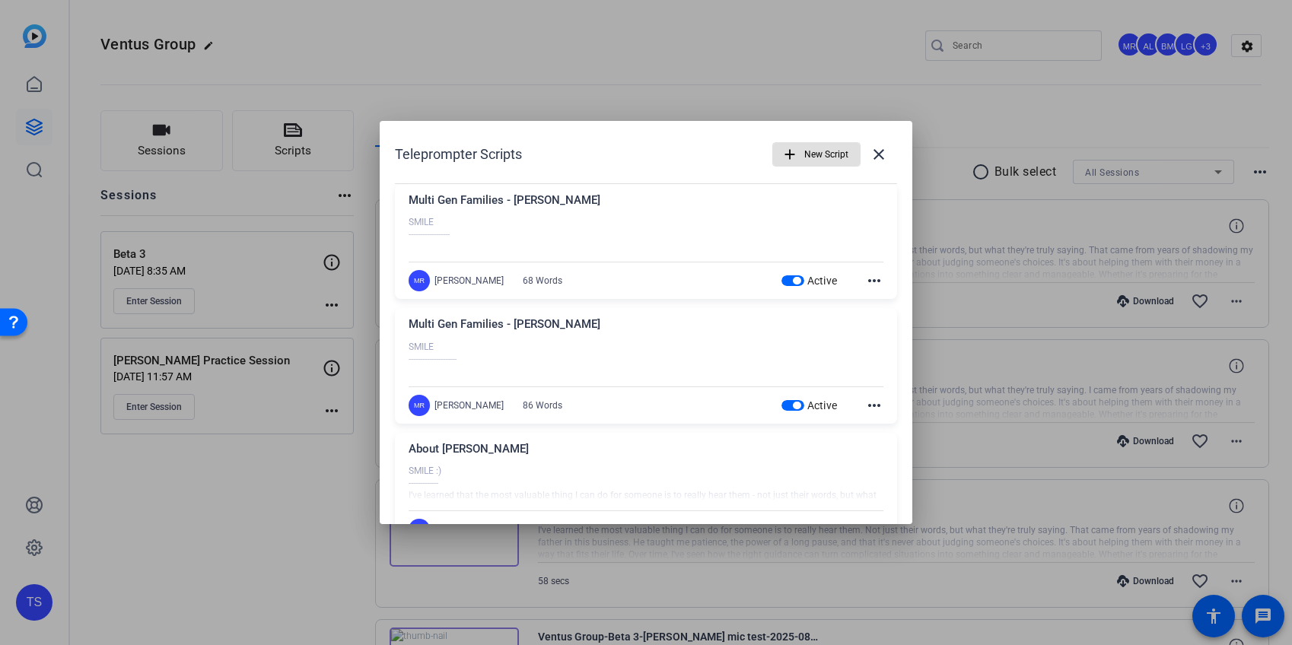
click at [663, 77] on div at bounding box center [646, 322] width 1292 height 645
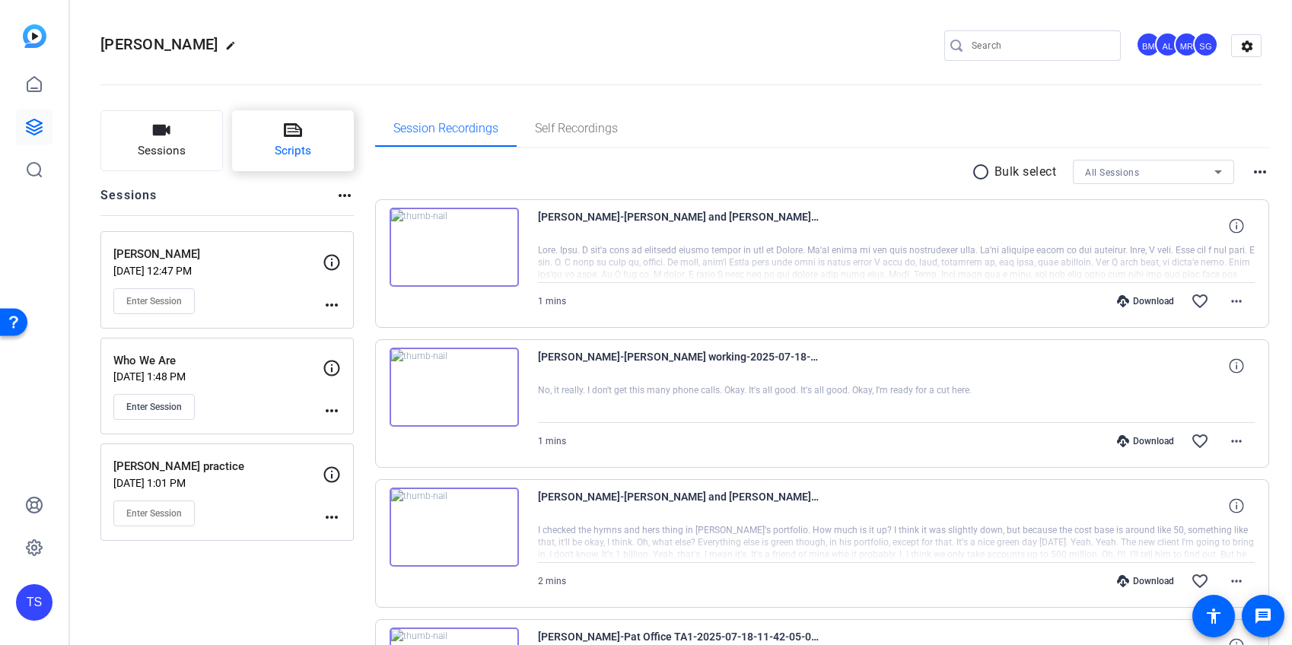
click at [319, 138] on button "Scripts" at bounding box center [293, 140] width 122 height 61
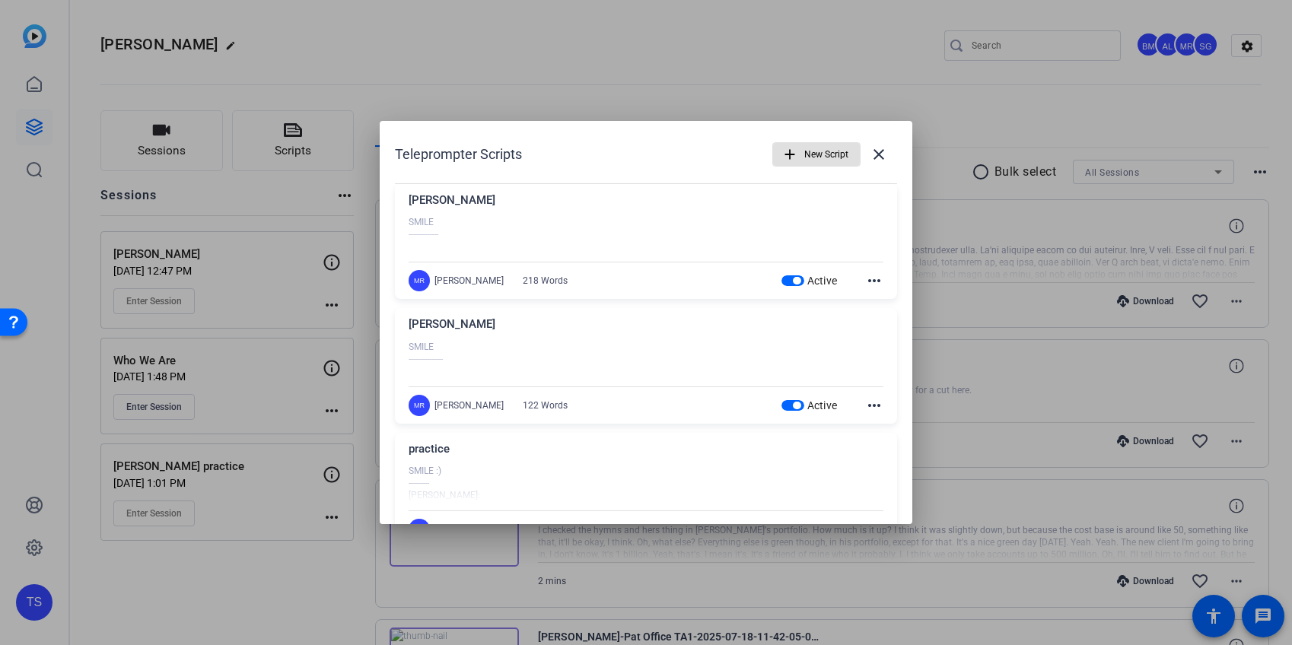
click at [789, 278] on span "button" at bounding box center [792, 280] width 23 height 11
click at [800, 404] on span "button" at bounding box center [792, 405] width 23 height 11
click at [882, 153] on mat-icon "close" at bounding box center [879, 154] width 18 height 18
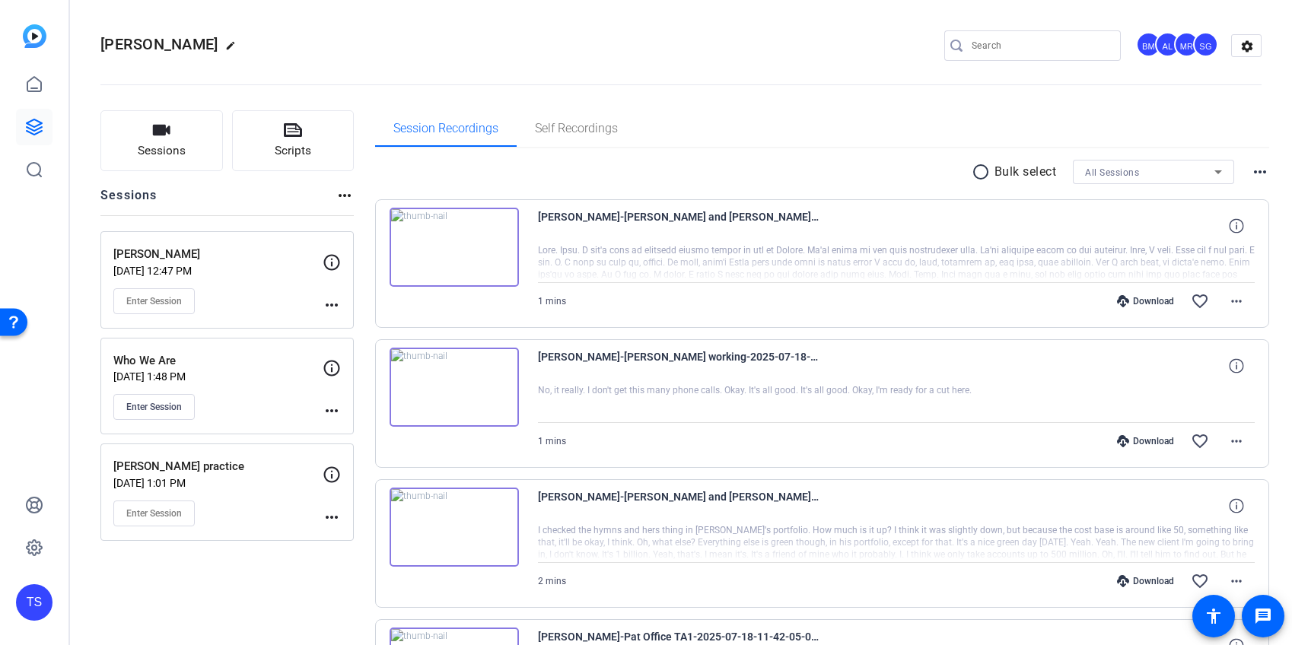
click at [805, 90] on openreel-divider-bar at bounding box center [680, 80] width 1161 height 46
